Goal: Transaction & Acquisition: Purchase product/service

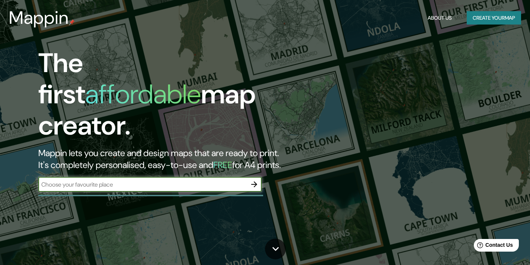
click at [485, 19] on button "Create your map" at bounding box center [494, 18] width 54 height 14
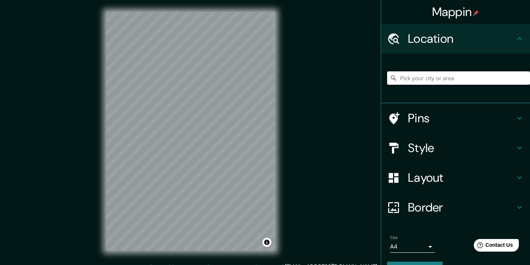
click at [440, 74] on input "Pick your city or area" at bounding box center [458, 77] width 143 height 13
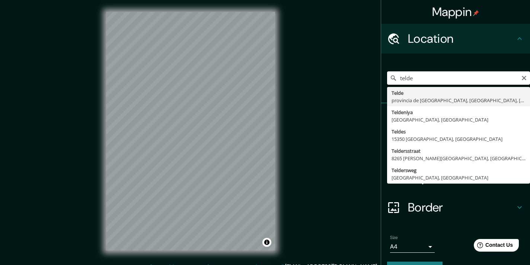
type input "Telde, [GEOGRAPHIC_DATA], [GEOGRAPHIC_DATA], [GEOGRAPHIC_DATA]"
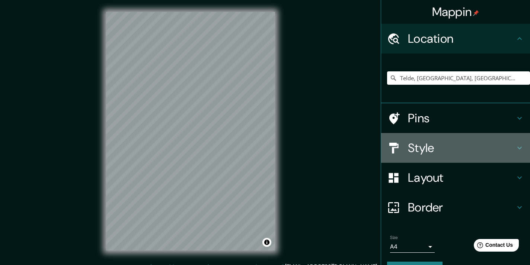
click at [423, 145] on h4 "Style" at bounding box center [461, 148] width 107 height 15
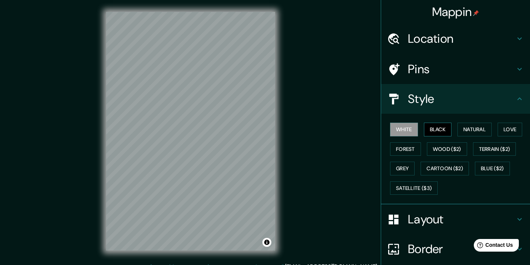
click at [438, 127] on button "Black" at bounding box center [438, 130] width 28 height 14
click at [439, 147] on button "Wood ($2)" at bounding box center [447, 150] width 40 height 14
click at [441, 129] on button "Black" at bounding box center [438, 130] width 28 height 14
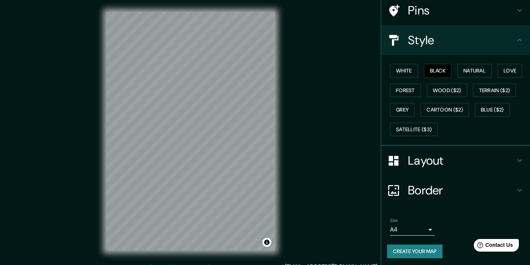
scroll to position [58, 0]
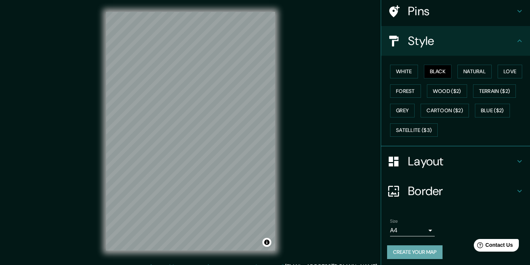
click at [413, 250] on button "Create your map" at bounding box center [414, 253] width 55 height 14
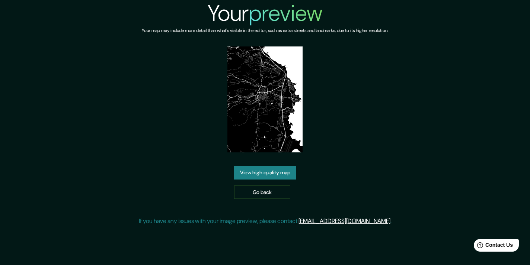
click at [285, 174] on link "View high quality map" at bounding box center [265, 173] width 62 height 14
